Goal: Complete application form

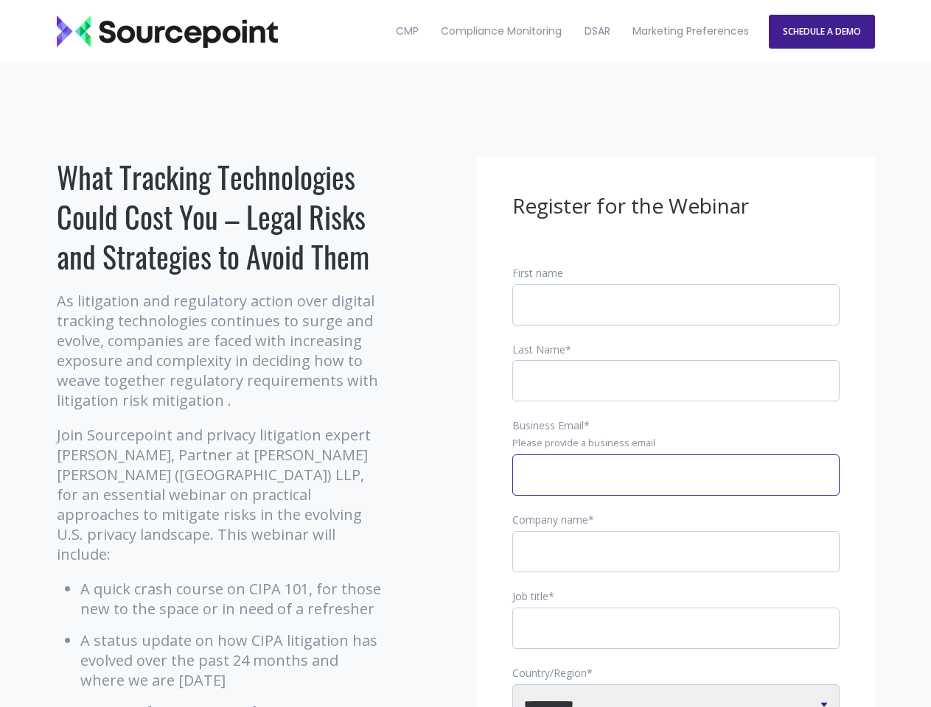
click at [676, 487] on input "Business Email *" at bounding box center [675, 475] width 327 height 41
